Goal: Task Accomplishment & Management: Manage account settings

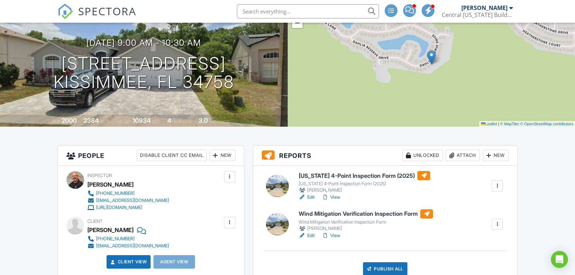
scroll to position [71, 0]
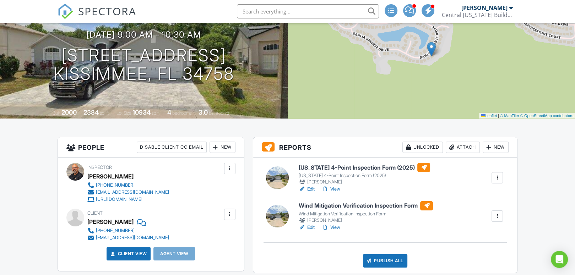
click at [339, 168] on h6 "[US_STATE] 4-Point Inspection Form (2025)" at bounding box center [364, 167] width 132 height 9
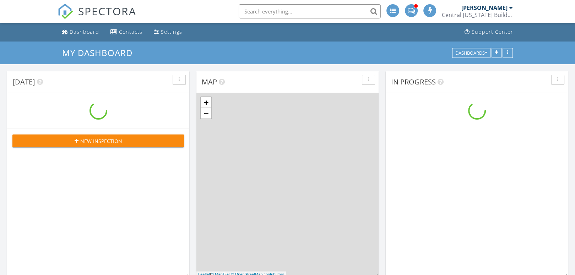
scroll to position [586, 586]
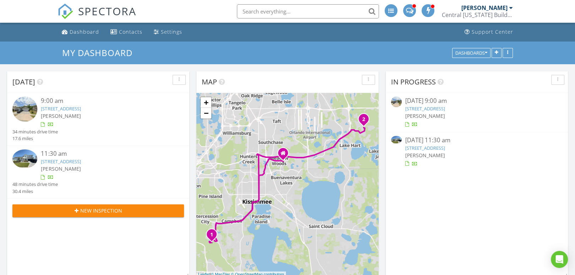
click at [32, 158] on img at bounding box center [24, 159] width 25 height 19
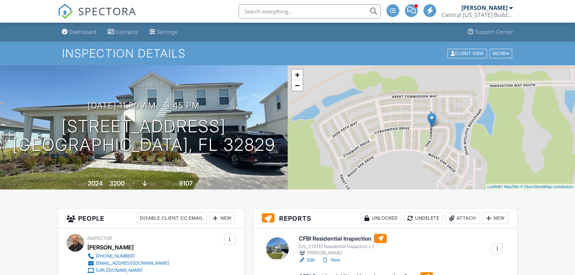
scroll to position [142, 0]
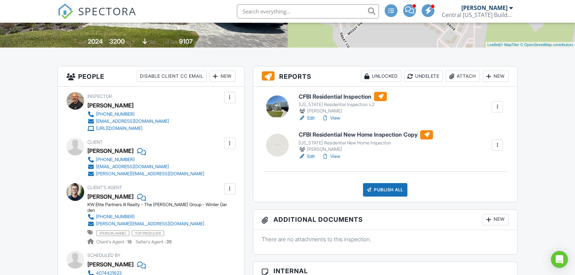
click at [343, 96] on h6 "CFBI Residential Inspection" at bounding box center [342, 96] width 88 height 9
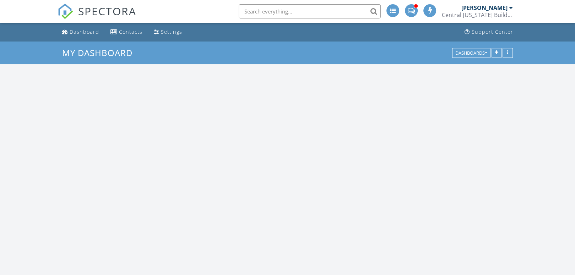
scroll to position [586, 586]
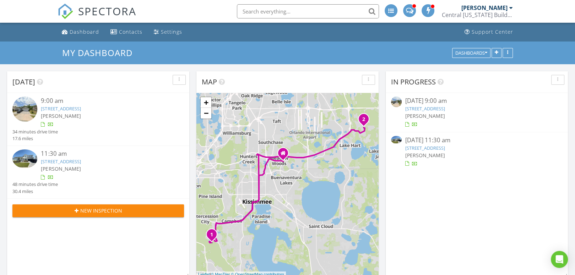
click at [441, 147] on link "6803 Dappled Oak Way , Orlando, FL 32829" at bounding box center [425, 148] width 40 height 6
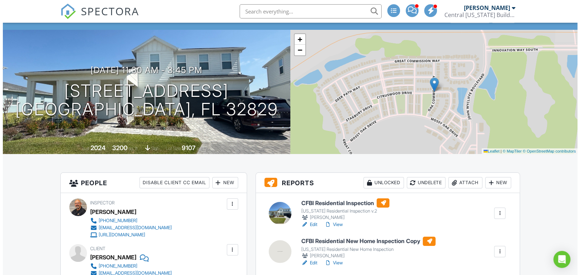
scroll to position [71, 0]
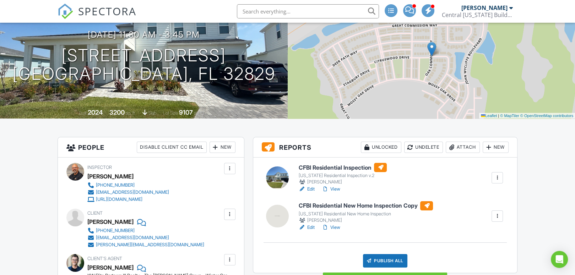
click at [386, 261] on div "Publish All" at bounding box center [385, 260] width 44 height 13
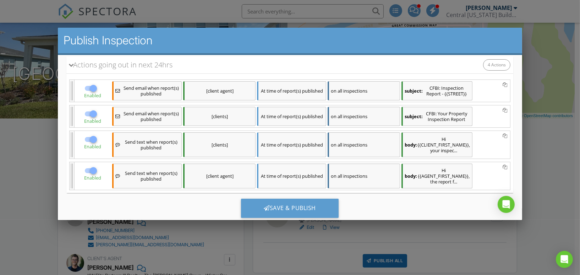
scroll to position [121, 0]
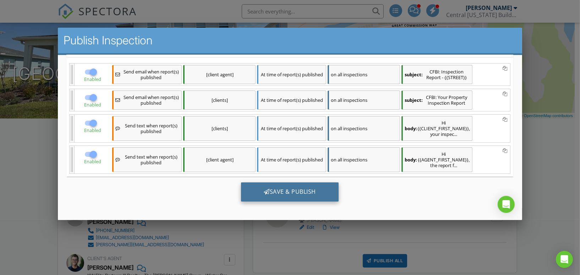
click at [305, 189] on div "Save & Publish" at bounding box center [290, 191] width 98 height 19
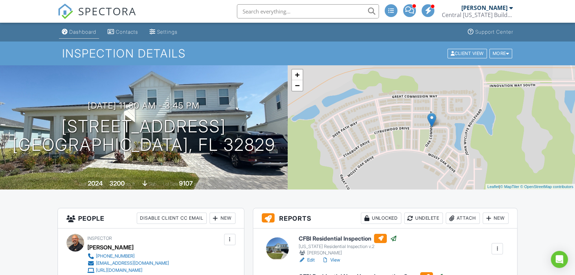
click at [77, 30] on div "Dashboard" at bounding box center [82, 32] width 27 height 6
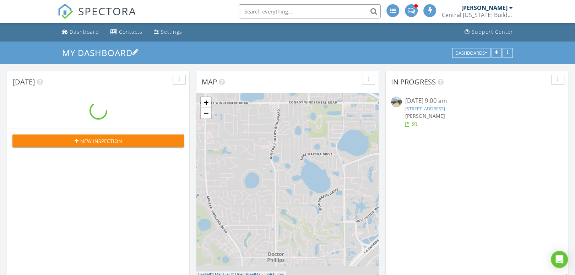
scroll to position [586, 586]
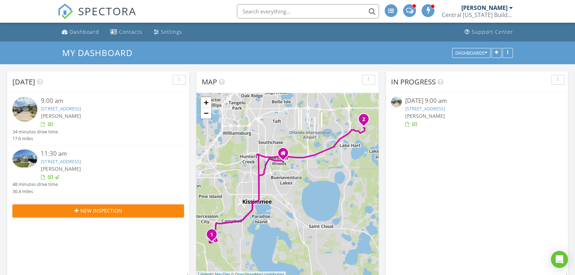
click at [445, 107] on link "[STREET_ADDRESS]" at bounding box center [425, 108] width 40 height 6
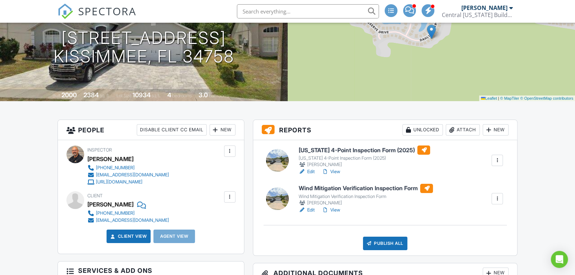
scroll to position [107, 0]
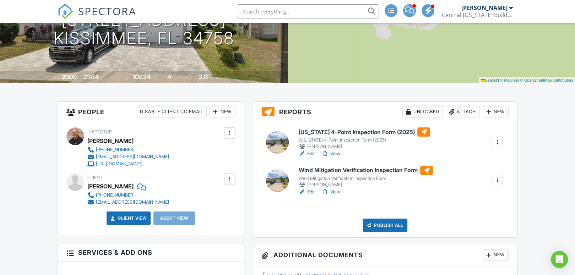
click at [344, 130] on h6 "Florida 4-Point Inspection Form (2025)" at bounding box center [364, 131] width 132 height 9
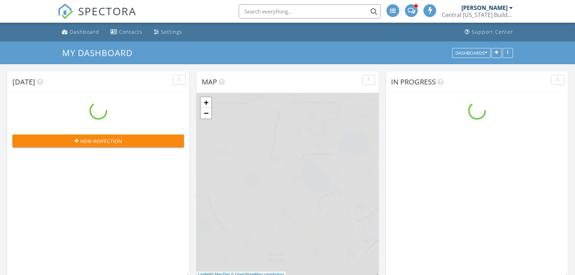
scroll to position [586, 586]
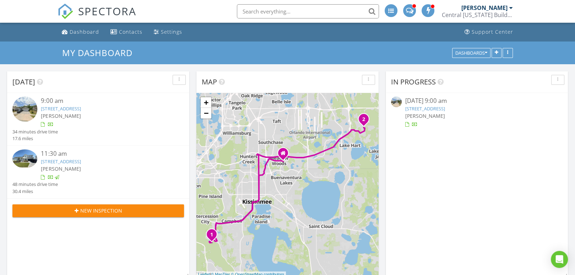
click at [25, 159] on img at bounding box center [24, 159] width 25 height 19
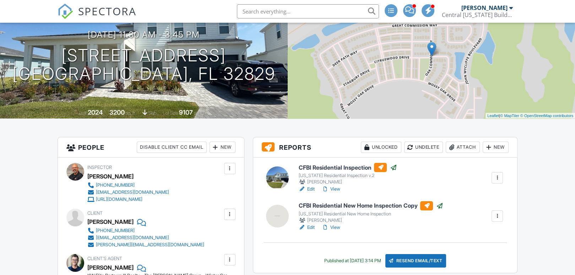
click at [331, 168] on h6 "CFBI Residential Inspection" at bounding box center [347, 167] width 98 height 9
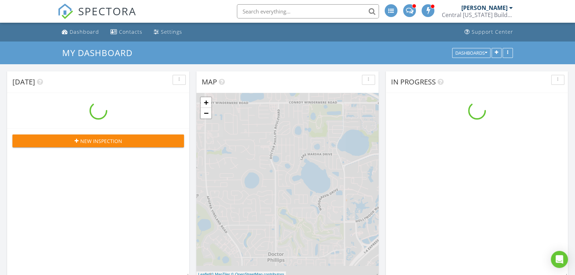
scroll to position [586, 586]
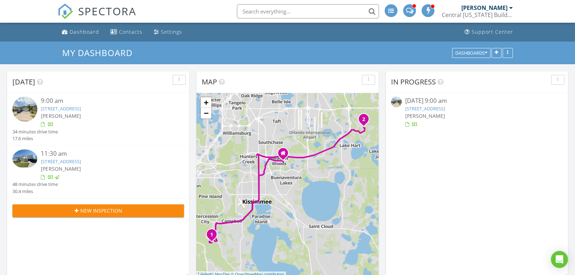
click at [445, 109] on link "[STREET_ADDRESS]" at bounding box center [425, 108] width 40 height 6
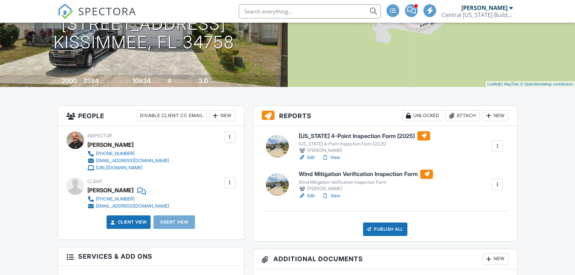
scroll to position [107, 0]
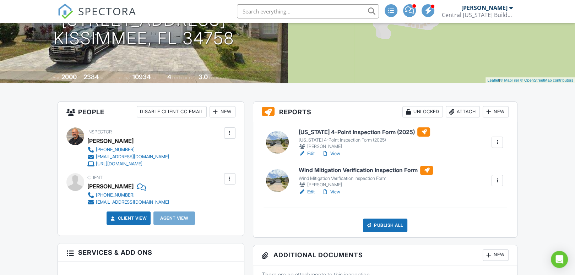
click at [350, 171] on h6 "Wind Mitigation Verification Inspection Form" at bounding box center [365, 170] width 135 height 9
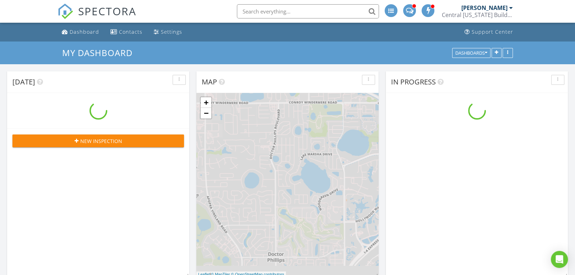
scroll to position [586, 586]
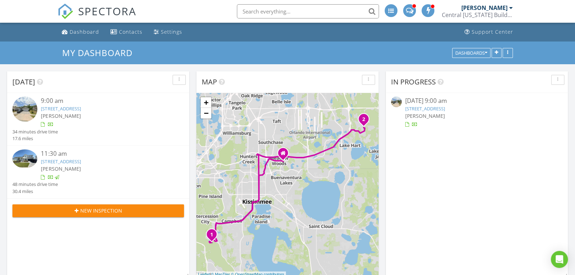
click at [426, 107] on link "5401 Dahlia Reserve Dr, Kissimmee, FL 34758" at bounding box center [425, 108] width 40 height 6
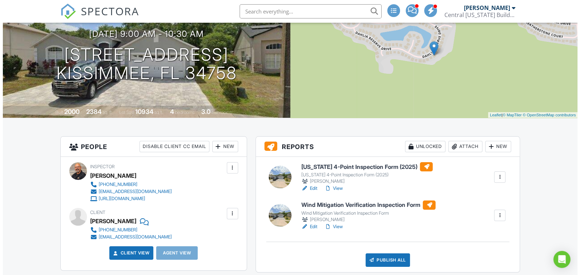
scroll to position [107, 0]
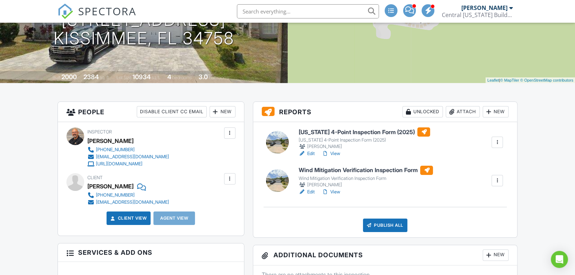
click at [383, 224] on div "Publish All" at bounding box center [385, 225] width 44 height 13
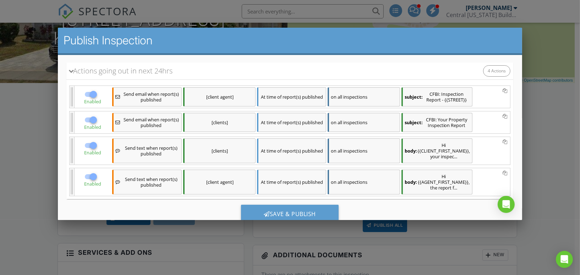
scroll to position [121, 0]
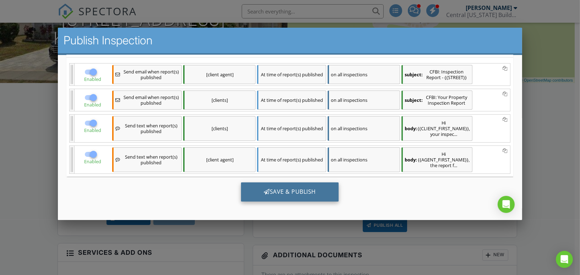
click at [288, 188] on div "Save & Publish" at bounding box center [290, 191] width 98 height 19
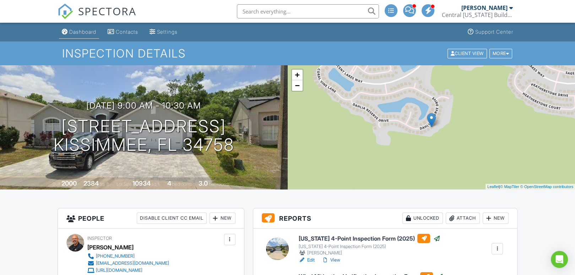
click at [88, 32] on div "Dashboard" at bounding box center [82, 32] width 27 height 6
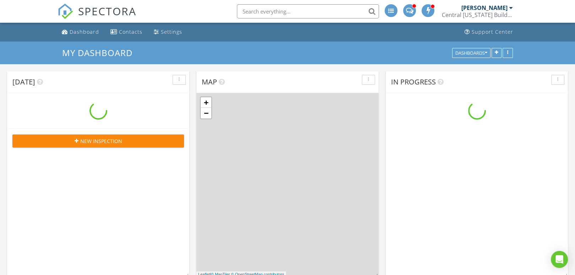
scroll to position [586, 586]
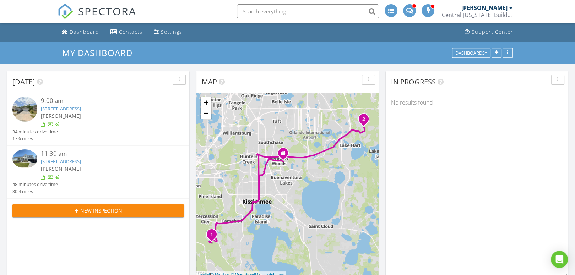
click at [25, 154] on img at bounding box center [24, 159] width 25 height 19
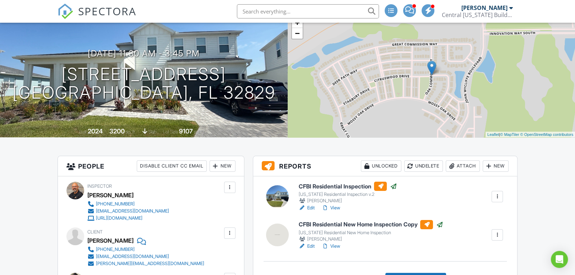
scroll to position [71, 0]
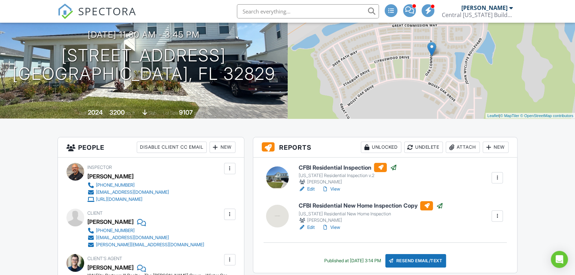
click at [358, 166] on h6 "CFBI Residential Inspection" at bounding box center [347, 167] width 98 height 9
